Goal: Check status: Check status

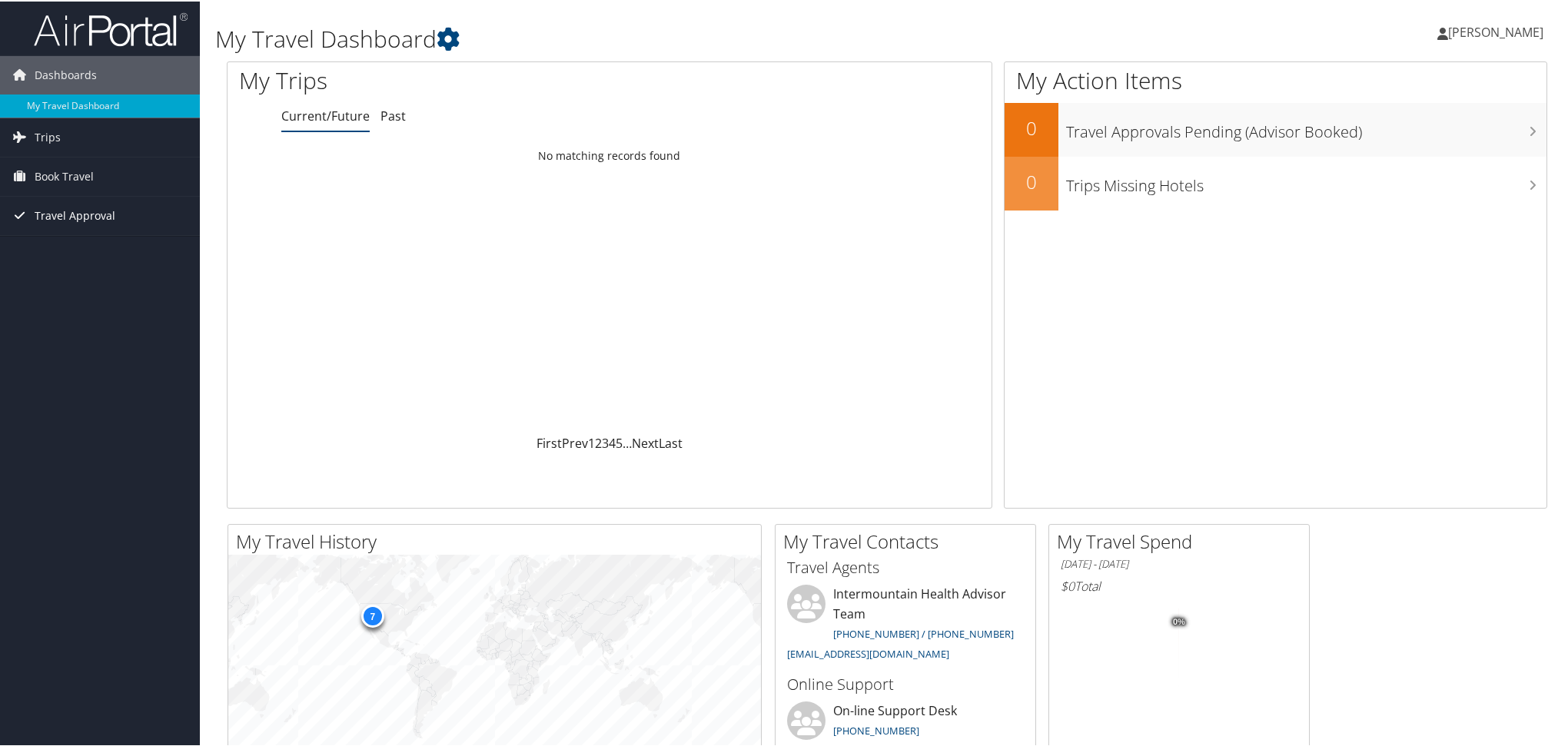
click at [74, 221] on span "Travel Approval" at bounding box center [75, 214] width 81 height 38
click at [66, 179] on span "Book Travel" at bounding box center [65, 175] width 60 height 38
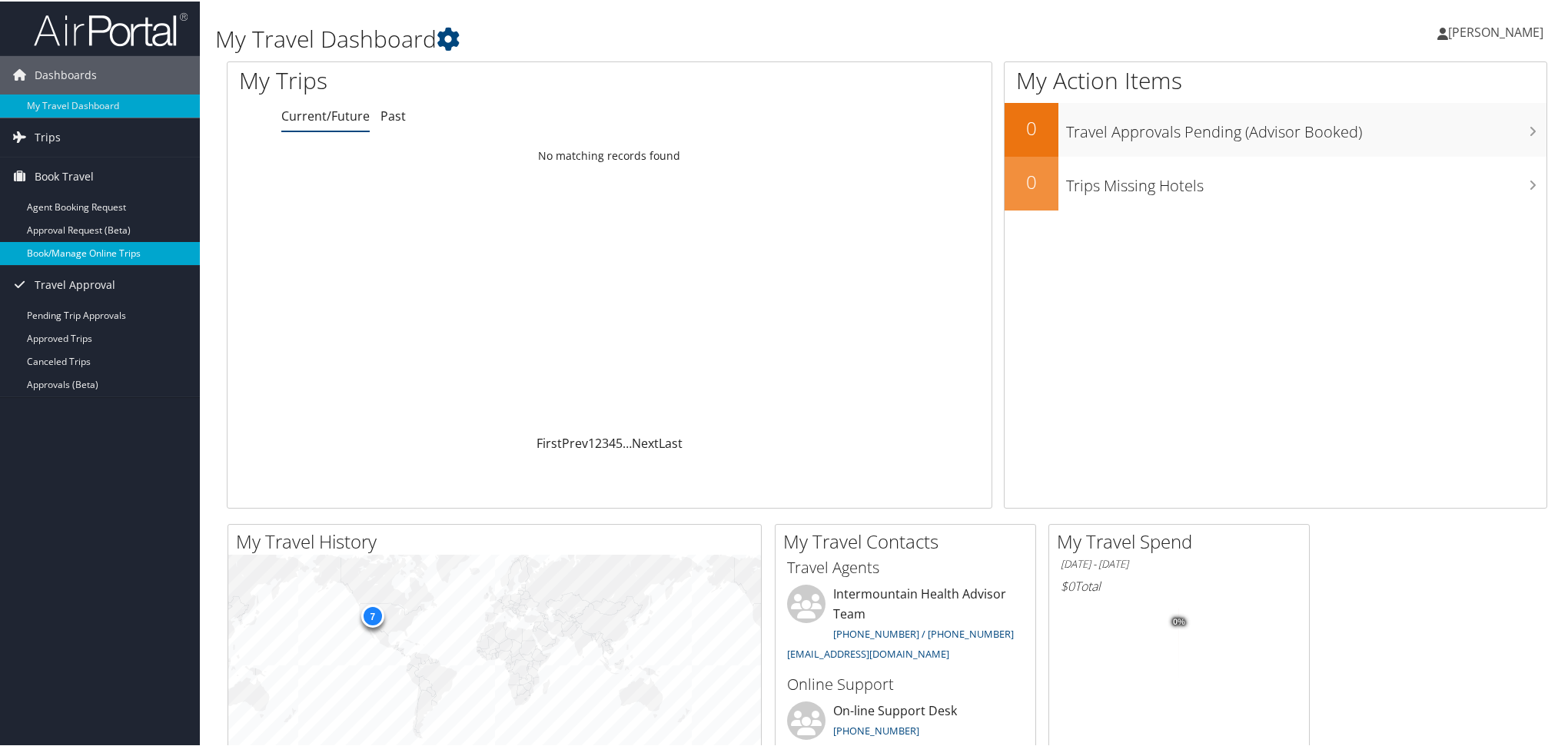
click at [73, 254] on link "Book/Manage Online Trips" at bounding box center [100, 252] width 200 height 23
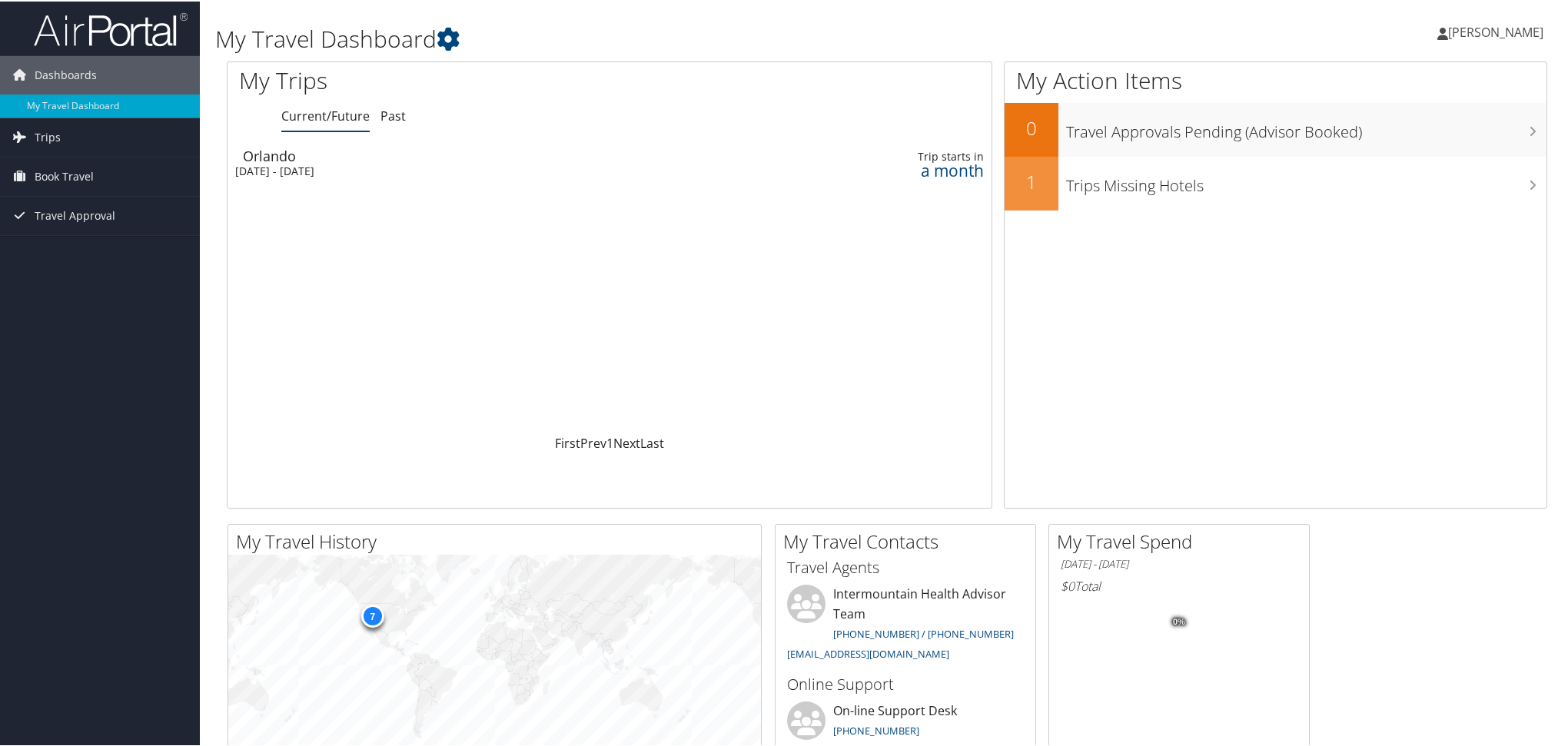
click at [360, 173] on div "[DATE] - [DATE]" at bounding box center [470, 170] width 470 height 14
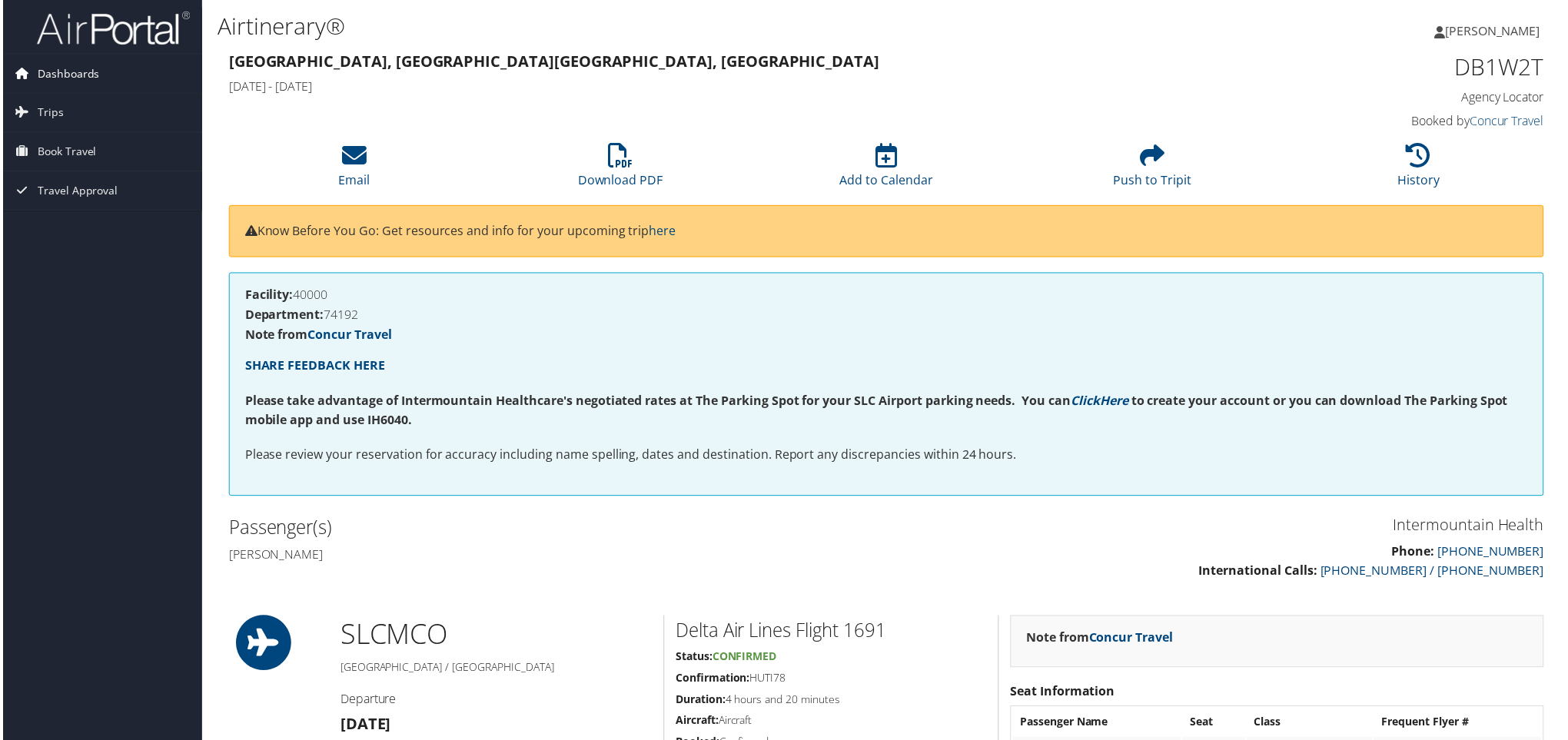
click at [60, 76] on span "Dashboards" at bounding box center [65, 74] width 62 height 38
click at [65, 97] on link "My Travel Dashboard" at bounding box center [100, 104] width 200 height 23
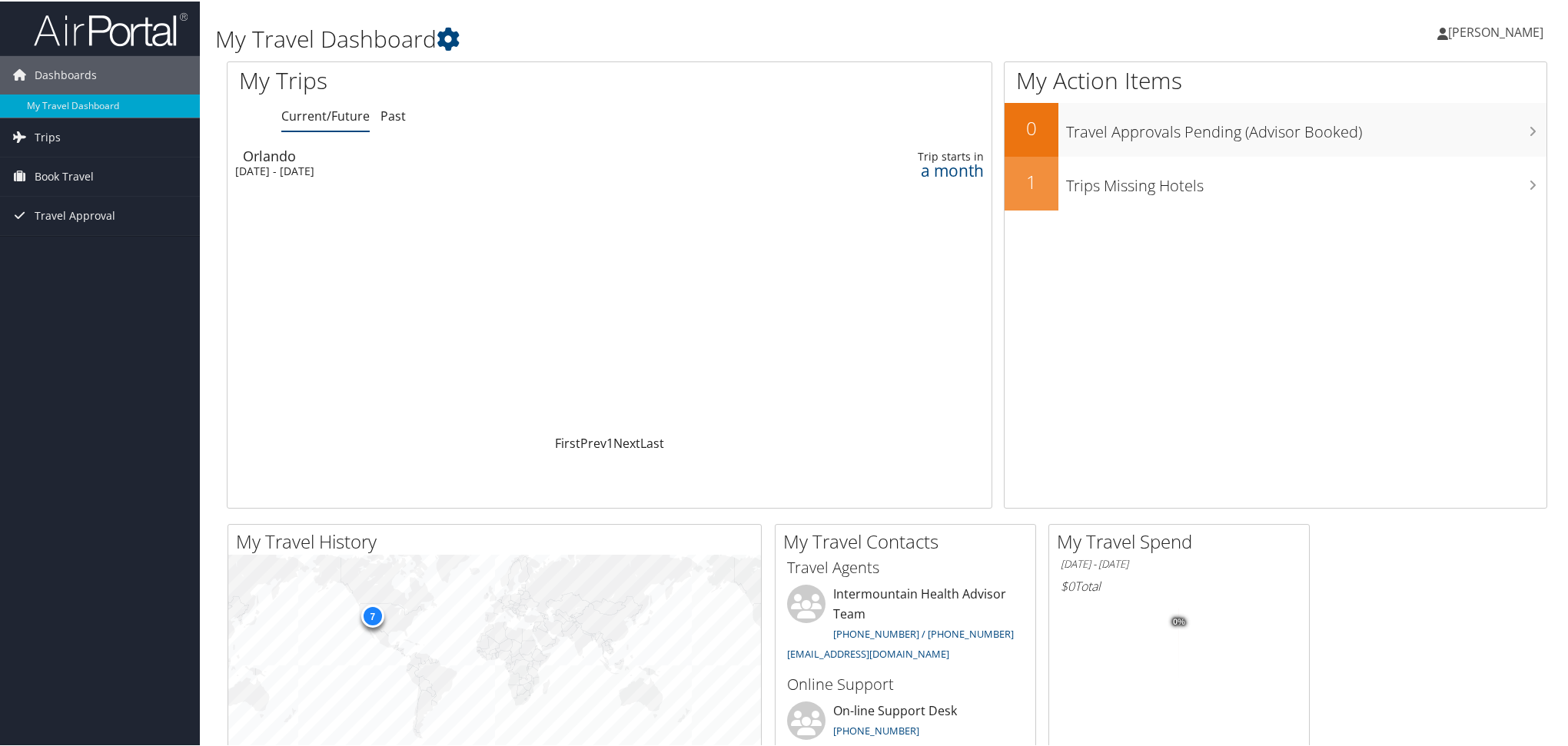
click at [297, 169] on div "[DATE] - [DATE]" at bounding box center [470, 170] width 470 height 14
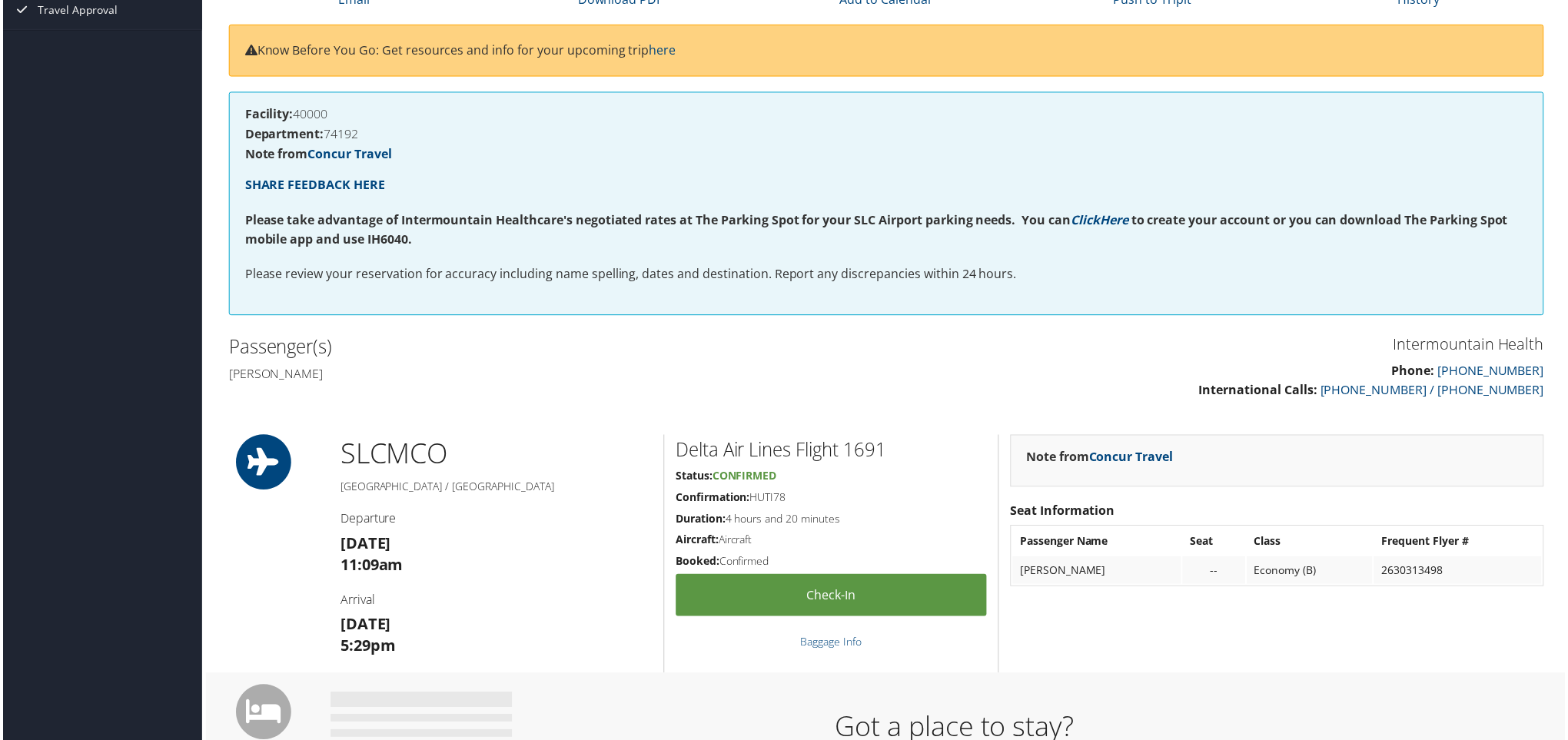
scroll to position [182, 0]
click at [1101, 222] on strong "Click" at bounding box center [1086, 219] width 29 height 17
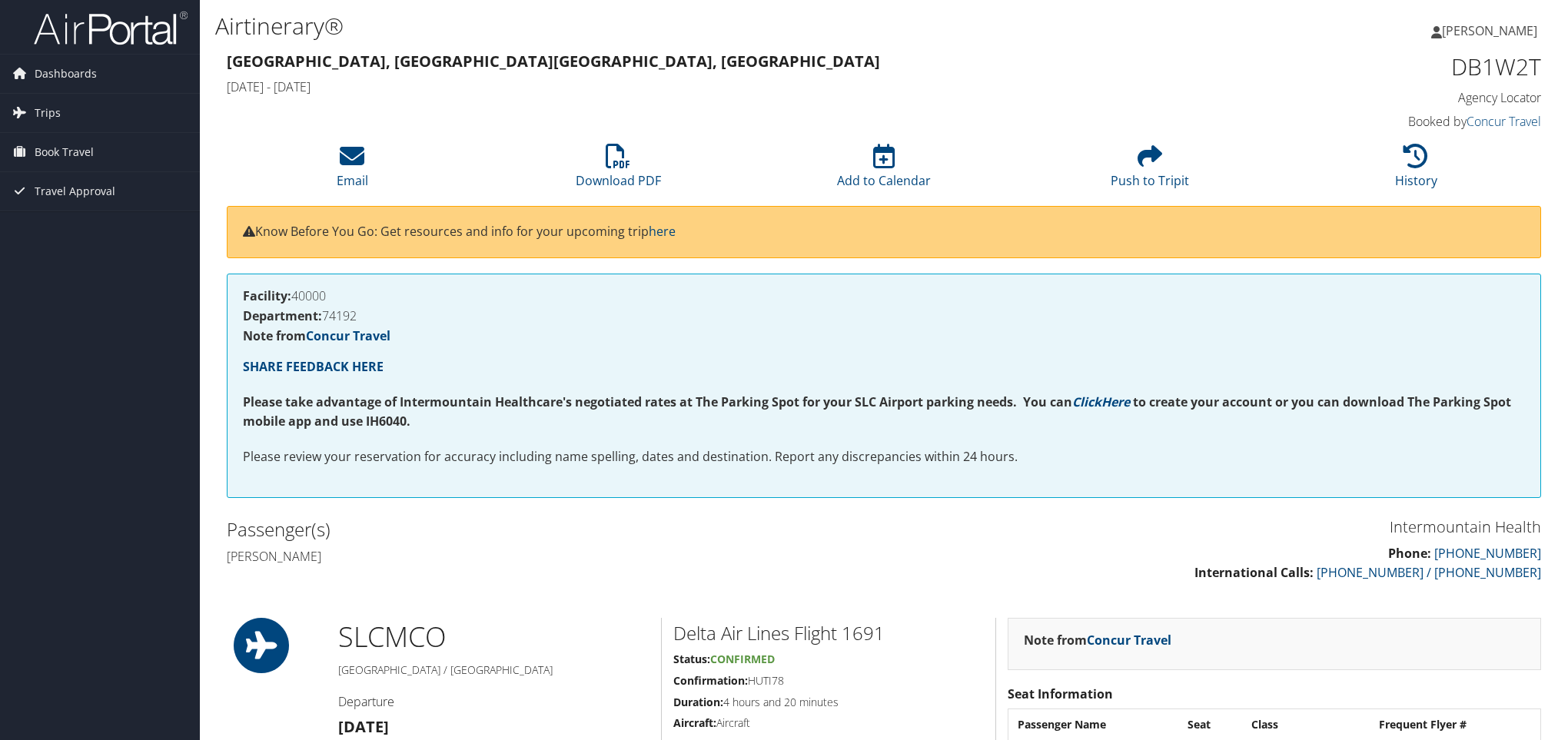
scroll to position [182, 0]
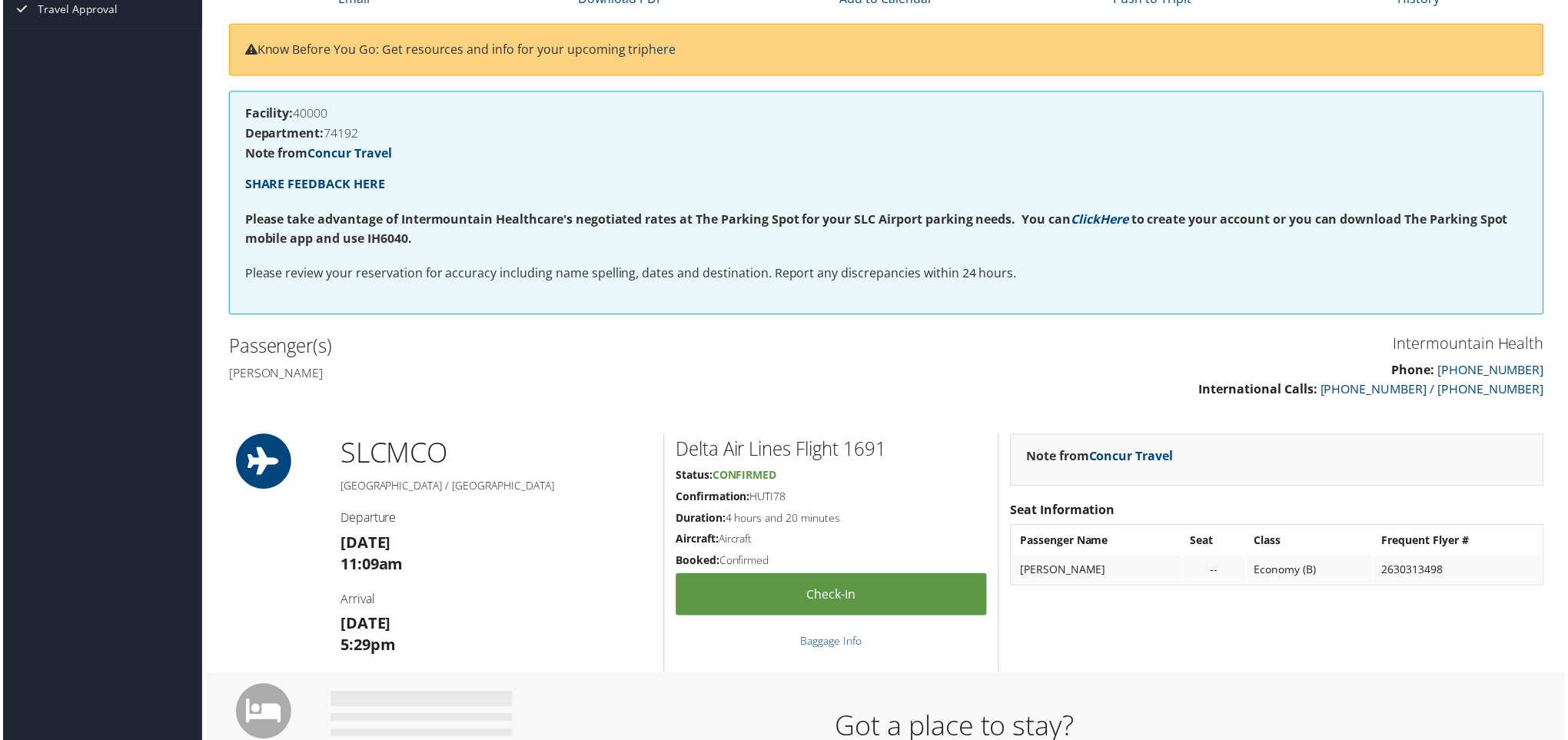
click at [375, 241] on strong "to create your account or you can download The Parking Spot mobile app and use …" at bounding box center [877, 229] width 1268 height 37
copy strong "IH6040"
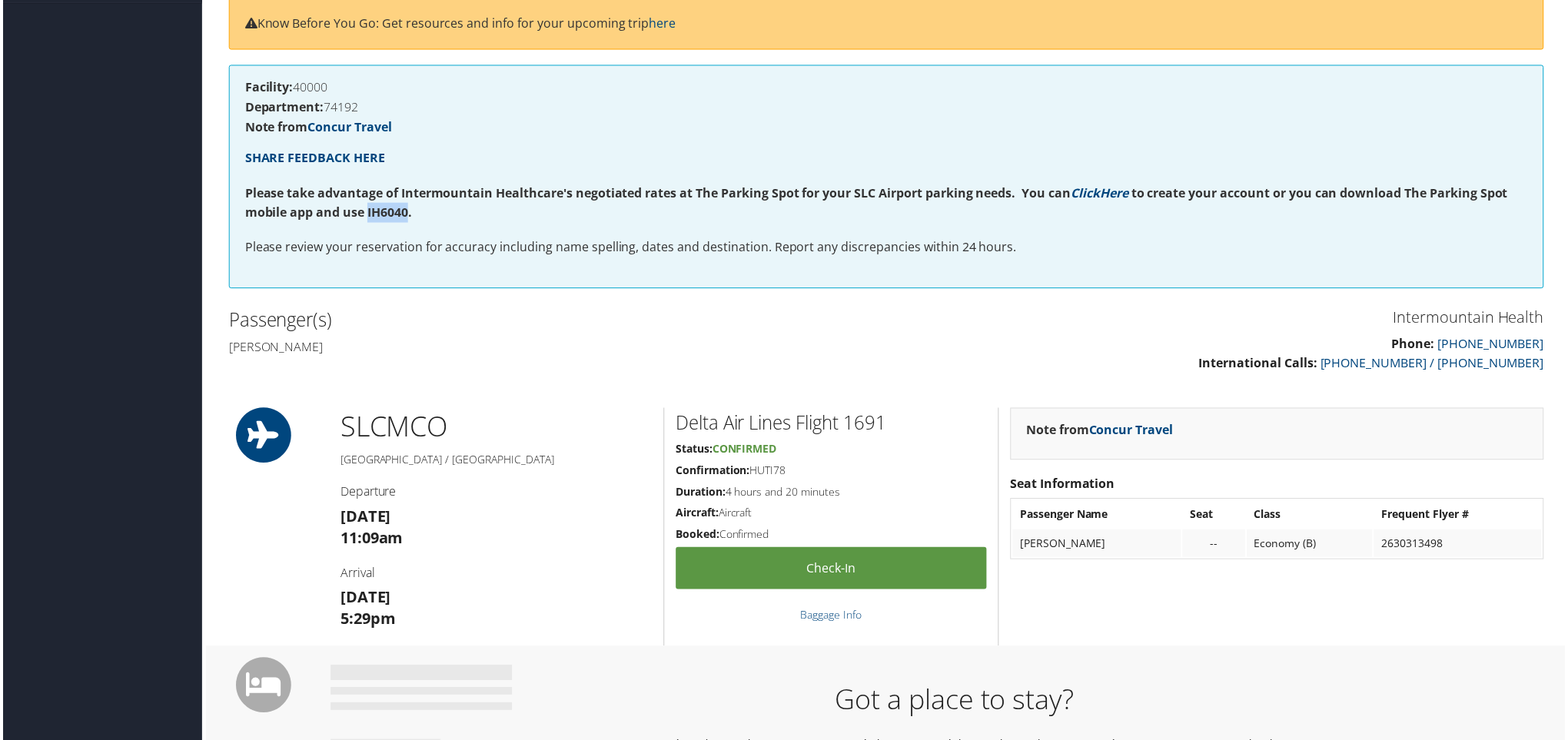
scroll to position [215, 0]
